Goal: Task Accomplishment & Management: Use online tool/utility

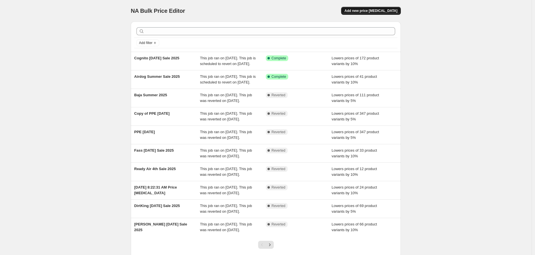
click at [366, 13] on span "Add new price [MEDICAL_DATA]" at bounding box center [371, 11] width 53 height 5
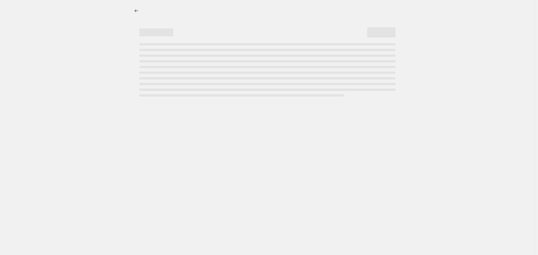
select select "percentage"
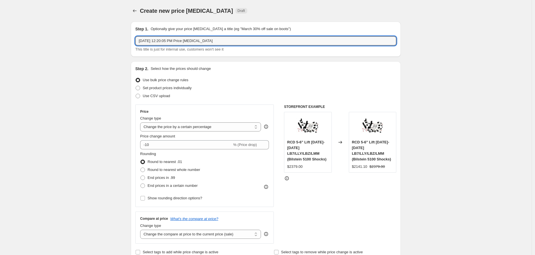
drag, startPoint x: 212, startPoint y: 40, endPoint x: 35, endPoint y: 38, distance: 177.7
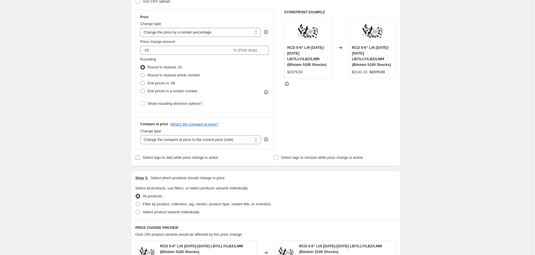
type input "DDP [DATE]"
click at [193, 157] on span "Select tags to add while price change is active" at bounding box center [181, 158] width 76 height 4
click at [140, 157] on input "Select tags to add while price change is active" at bounding box center [138, 158] width 5 height 5
checkbox input "true"
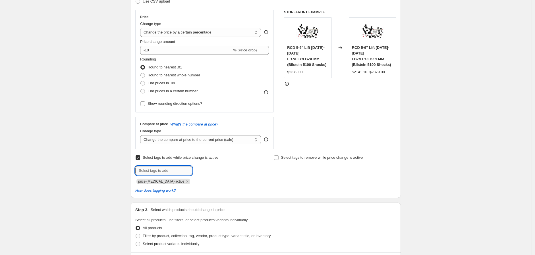
click at [178, 169] on input "text" at bounding box center [163, 170] width 57 height 9
type input "CLEARANCE & SALE"
click at [209, 172] on span "CLEARANCE & ..." at bounding box center [219, 170] width 29 height 4
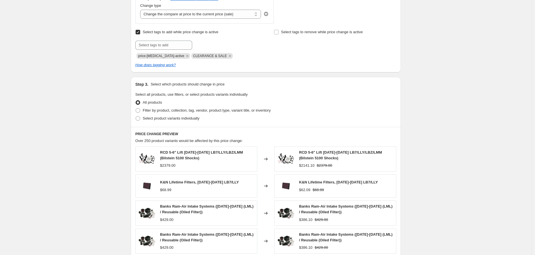
scroll to position [221, 0]
click at [162, 110] on span "Filter by product, collection, tag, vendor, product type, variant title, or inv…" at bounding box center [207, 110] width 128 height 4
click at [136, 108] on input "Filter by product, collection, tag, vendor, product type, variant title, or inv…" at bounding box center [136, 108] width 0 height 0
radio input "true"
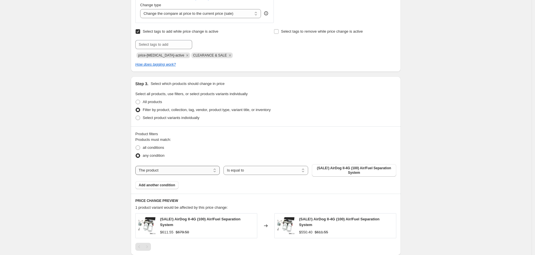
click at [169, 170] on select "The product The product's collection The product's tag The product's vendor The…" at bounding box center [177, 170] width 84 height 9
select select "vendor"
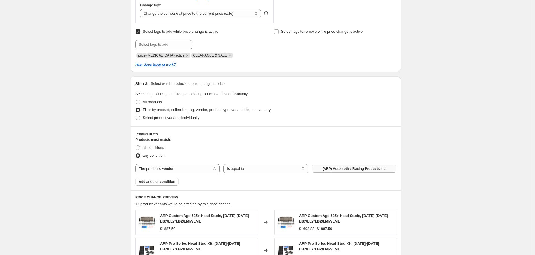
click at [328, 171] on span "(ARP) Automotive Racing Products Inc" at bounding box center [354, 169] width 63 height 5
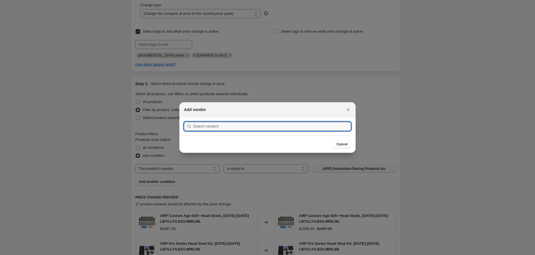
scroll to position [0, 0]
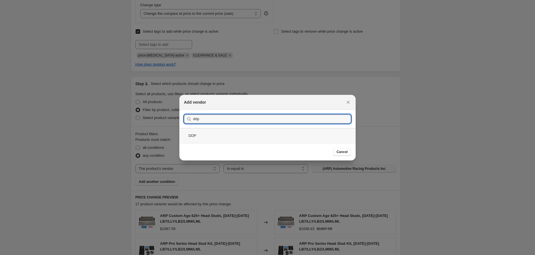
type input "ddp"
click at [218, 134] on div "DDP" at bounding box center [267, 135] width 176 height 15
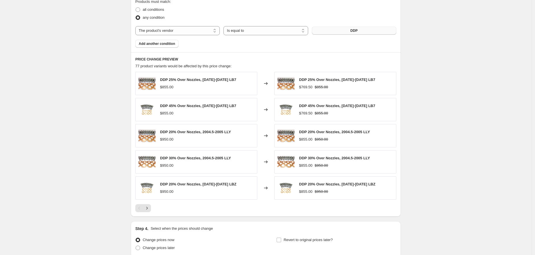
scroll to position [409, 0]
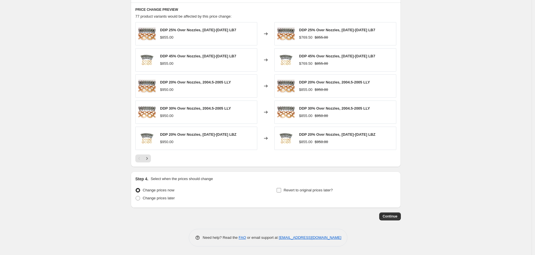
click at [280, 190] on input "Revert to original prices later?" at bounding box center [279, 190] width 5 height 5
checkbox input "true"
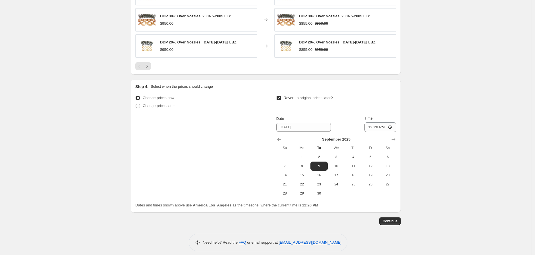
scroll to position [504, 0]
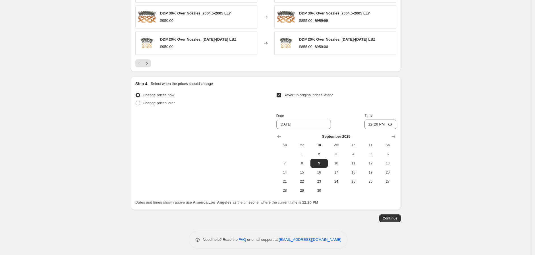
click at [349, 108] on div "Revert to original prices later?" at bounding box center [336, 99] width 120 height 17
click at [388, 153] on span "6" at bounding box center [388, 154] width 13 height 5
type input "[DATE]"
click at [372, 125] on input "12:20" at bounding box center [380, 125] width 32 height 10
type input "23:59"
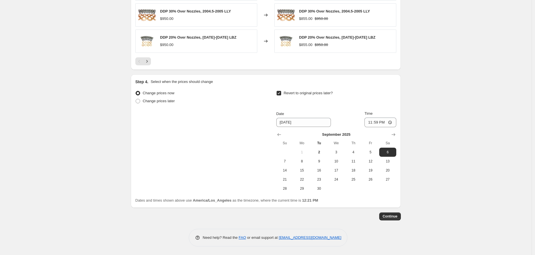
scroll to position [507, 0]
click at [391, 216] on span "Continue" at bounding box center [390, 216] width 15 height 5
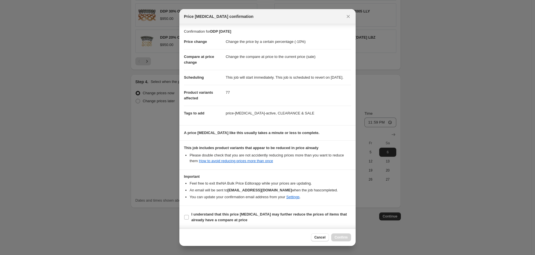
scroll to position [5, 0]
click at [206, 216] on b "I understand that this price [MEDICAL_DATA] may further reduce the prices of it…" at bounding box center [269, 217] width 156 height 10
click at [189, 216] on input "I understand that this price [MEDICAL_DATA] may further reduce the prices of it…" at bounding box center [186, 217] width 5 height 5
checkbox input "true"
click at [347, 236] on span "Confirm" at bounding box center [341, 237] width 13 height 5
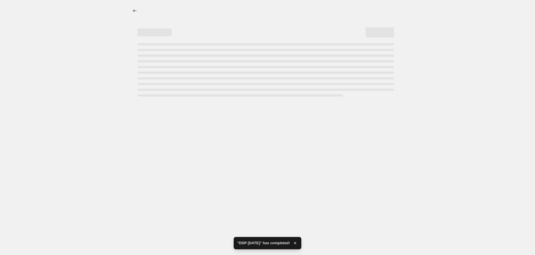
select select "percentage"
select select "vendor"
